Goal: Information Seeking & Learning: Learn about a topic

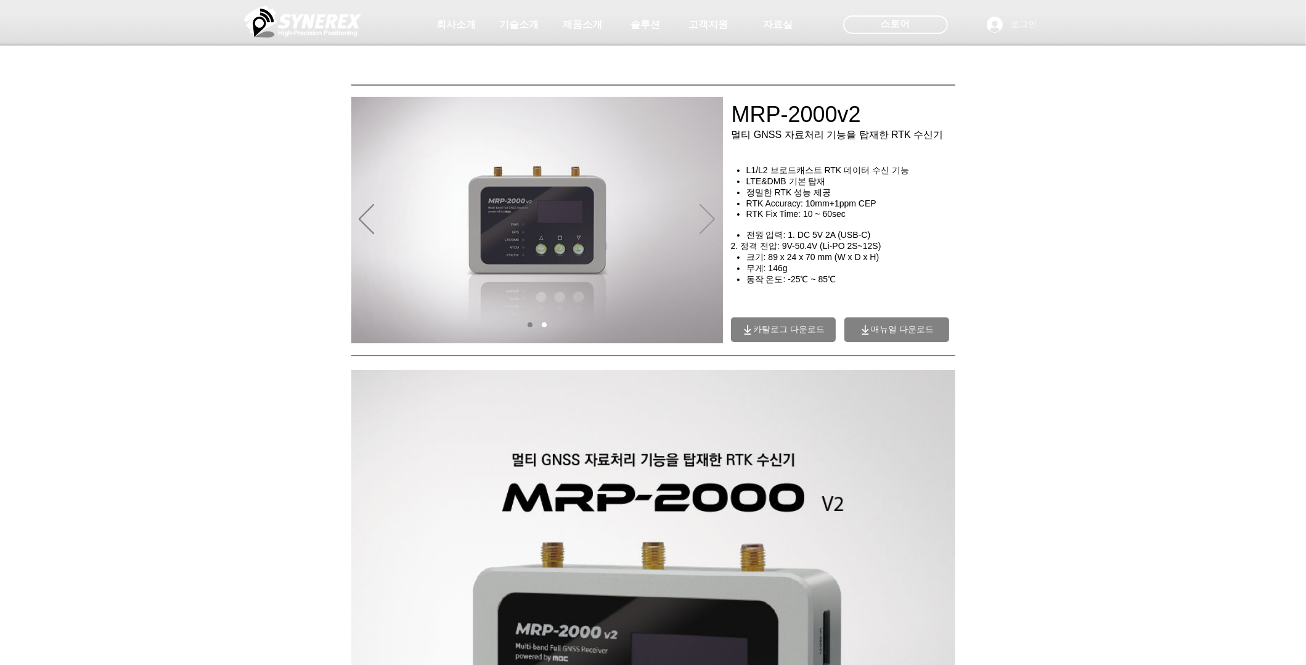
click at [711, 218] on icon "다음" at bounding box center [706, 219] width 15 height 30
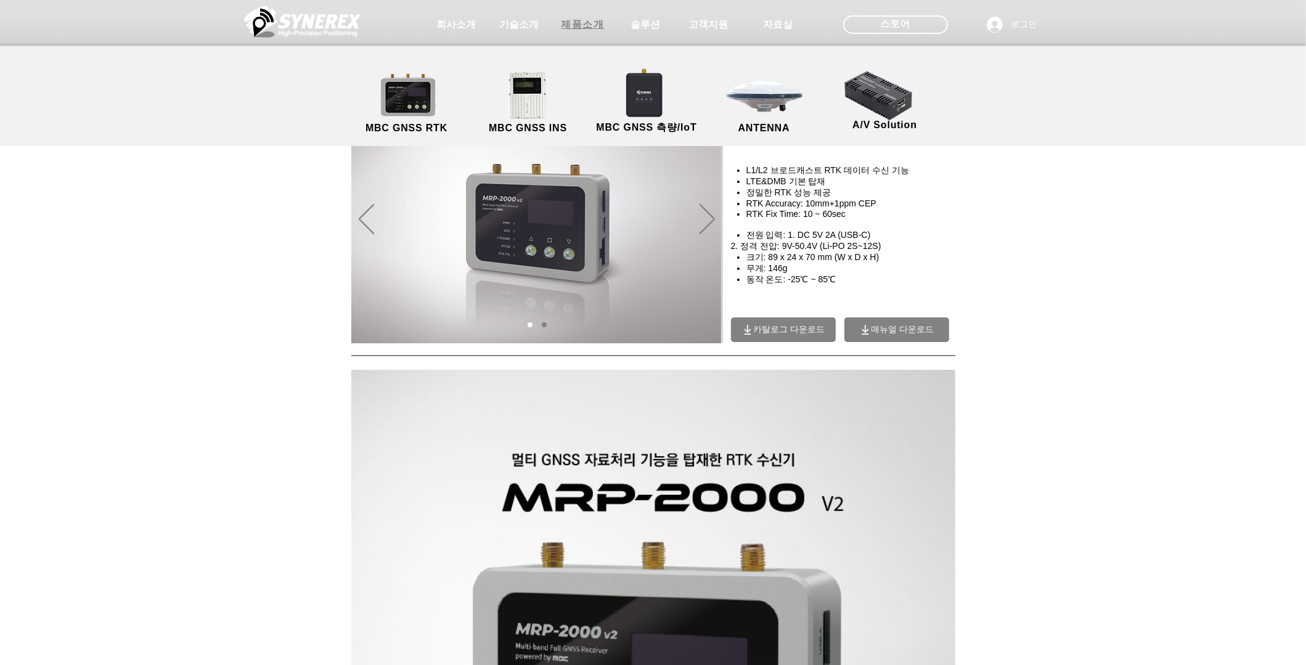
click at [572, 31] on span "제품소개" at bounding box center [583, 24] width 62 height 25
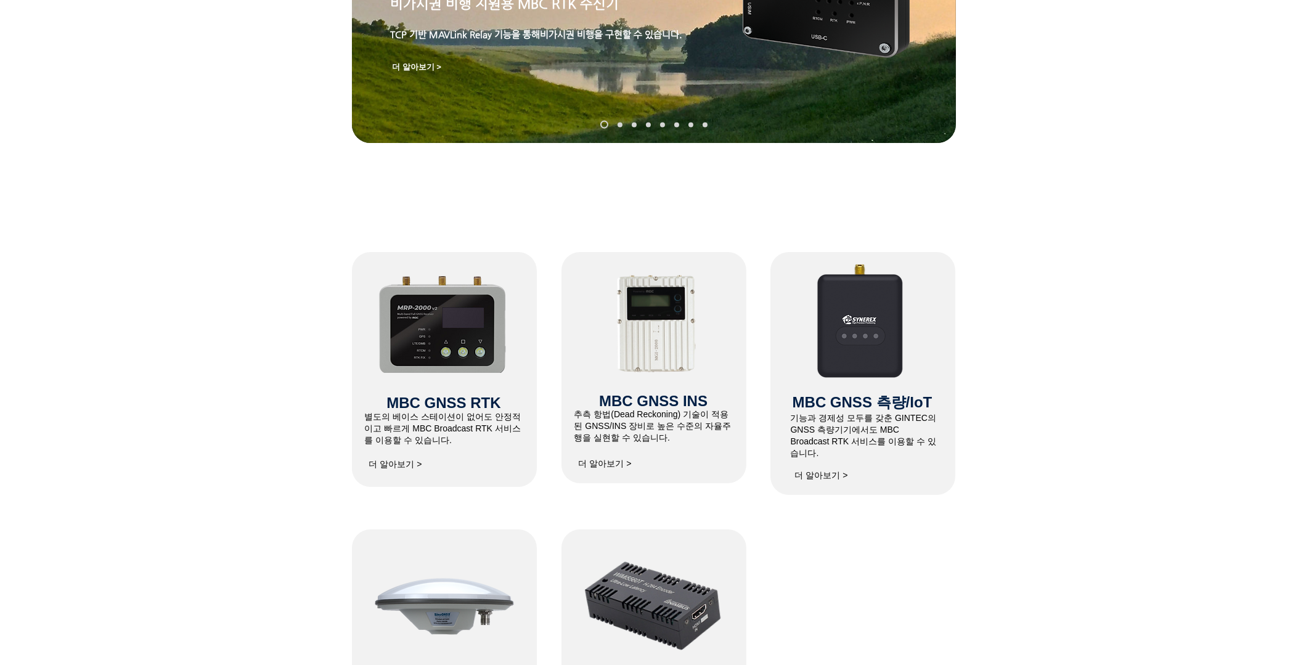
scroll to position [287, 0]
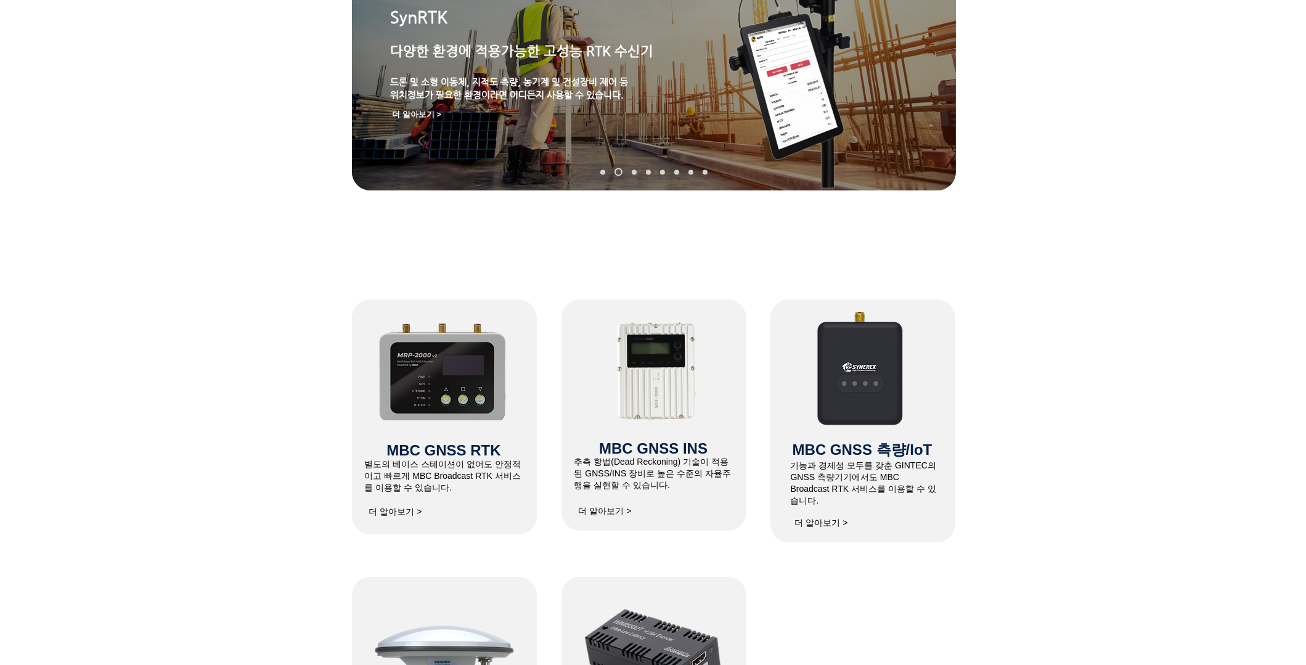
click at [408, 512] on span "더 알아보기 >" at bounding box center [395, 511] width 53 height 11
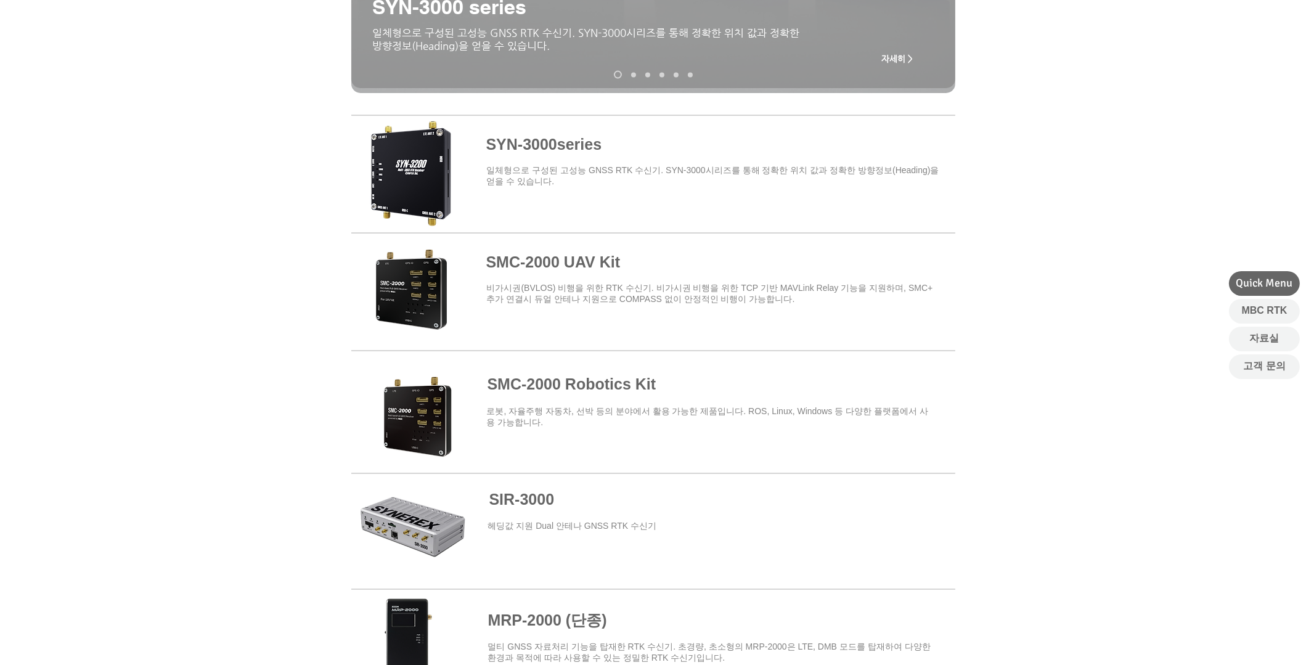
scroll to position [575, 0]
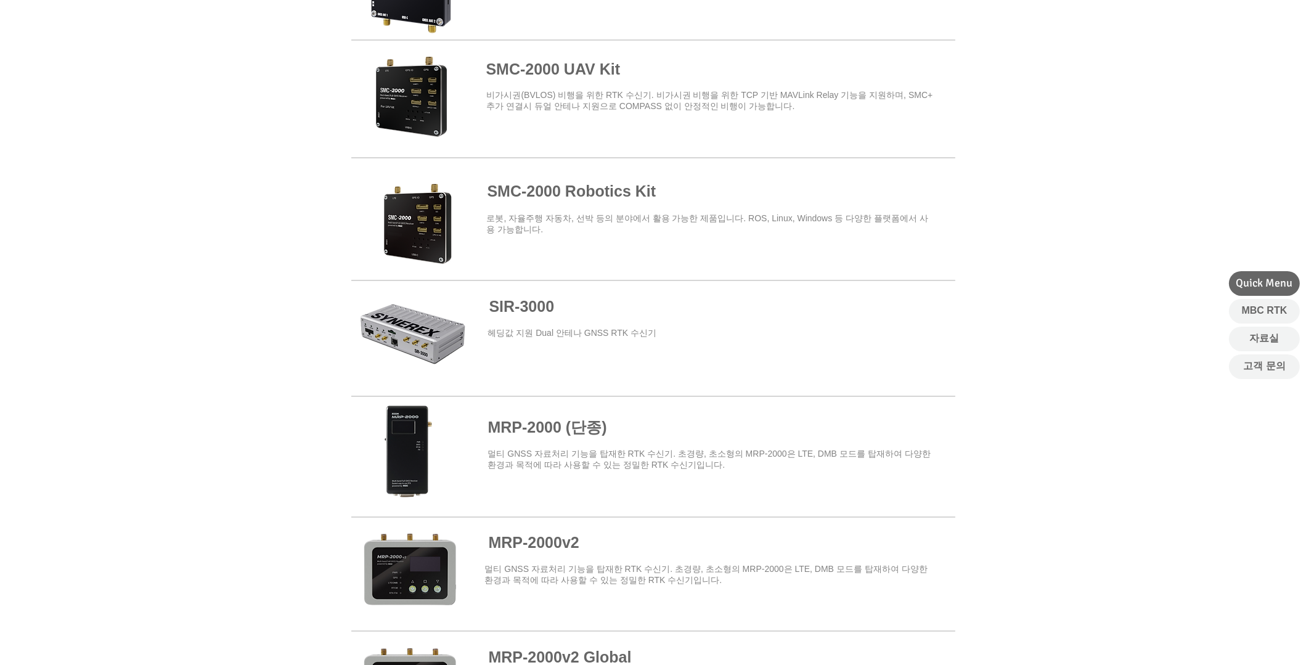
click at [410, 330] on span at bounding box center [653, 339] width 604 height 112
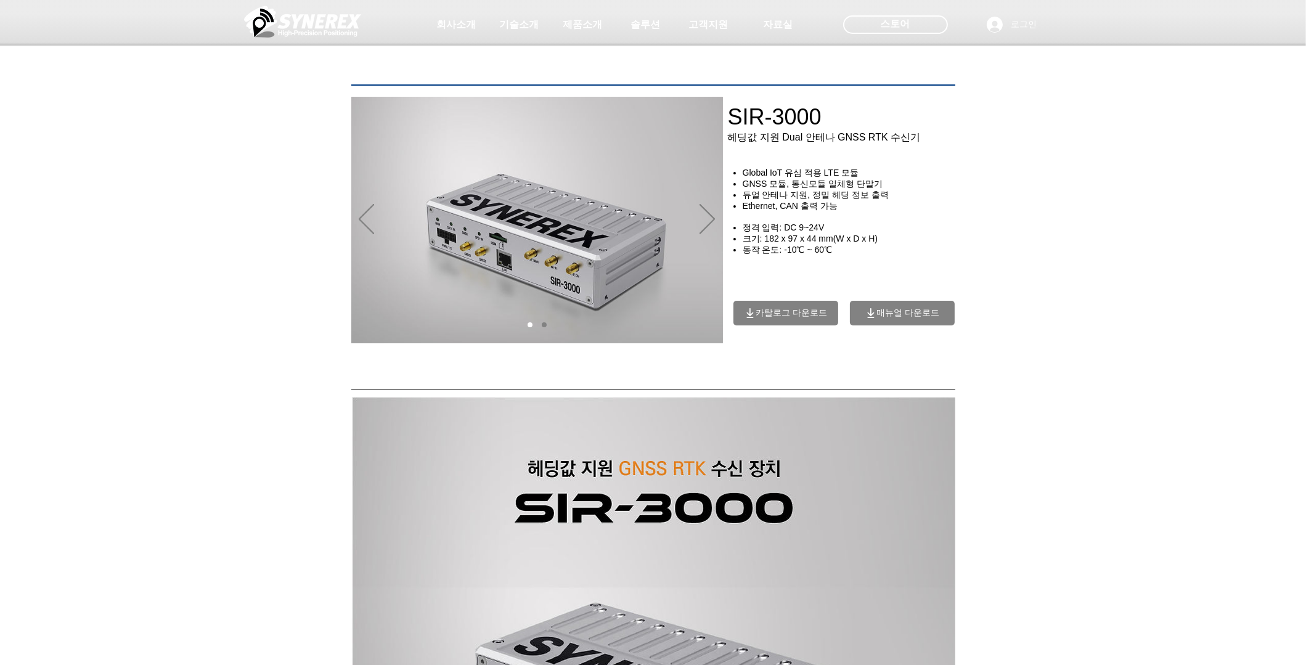
scroll to position [575, 0]
